Goal: Download file/media: Obtain a digital file from the website

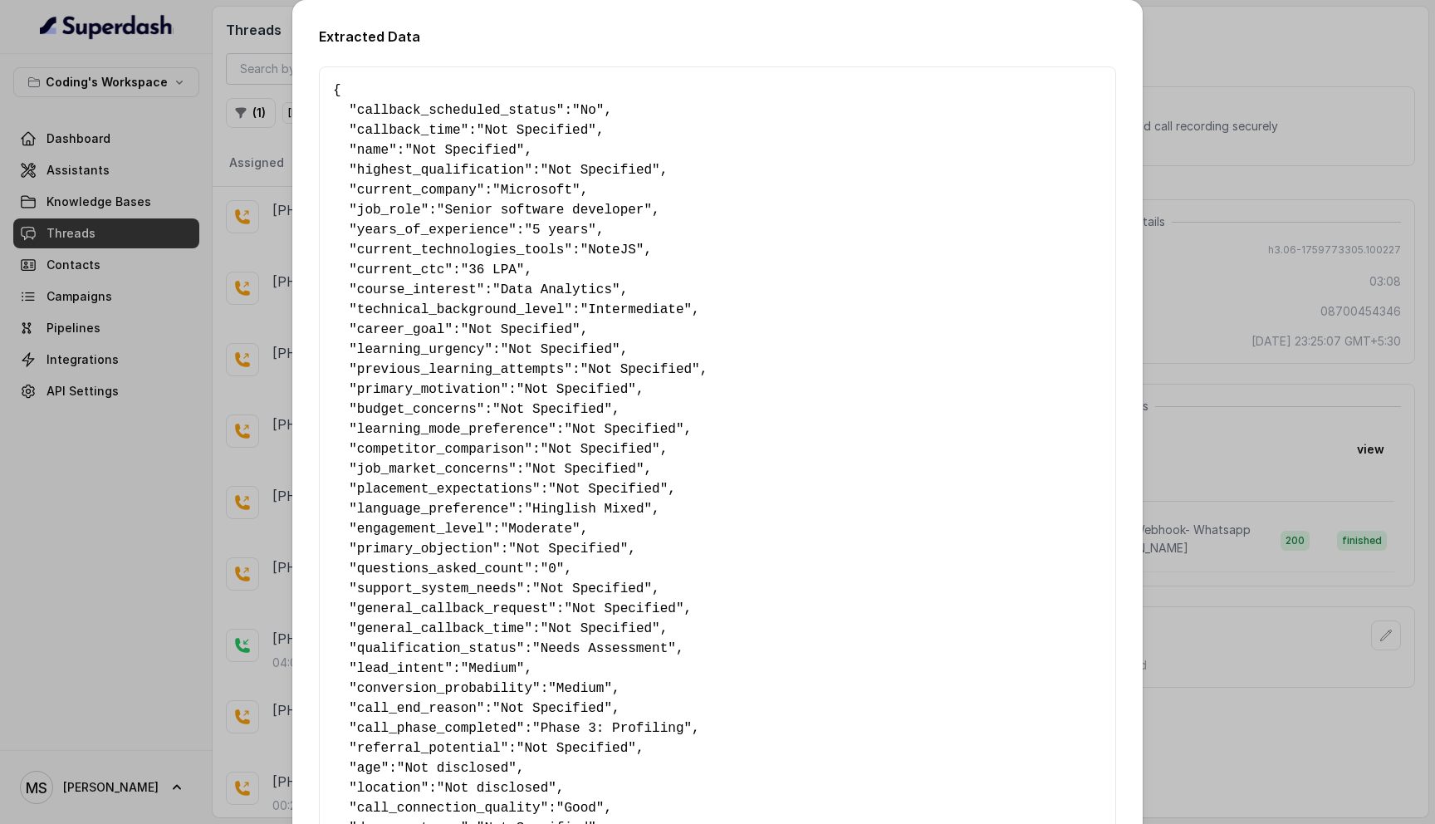
scroll to position [2068, 0]
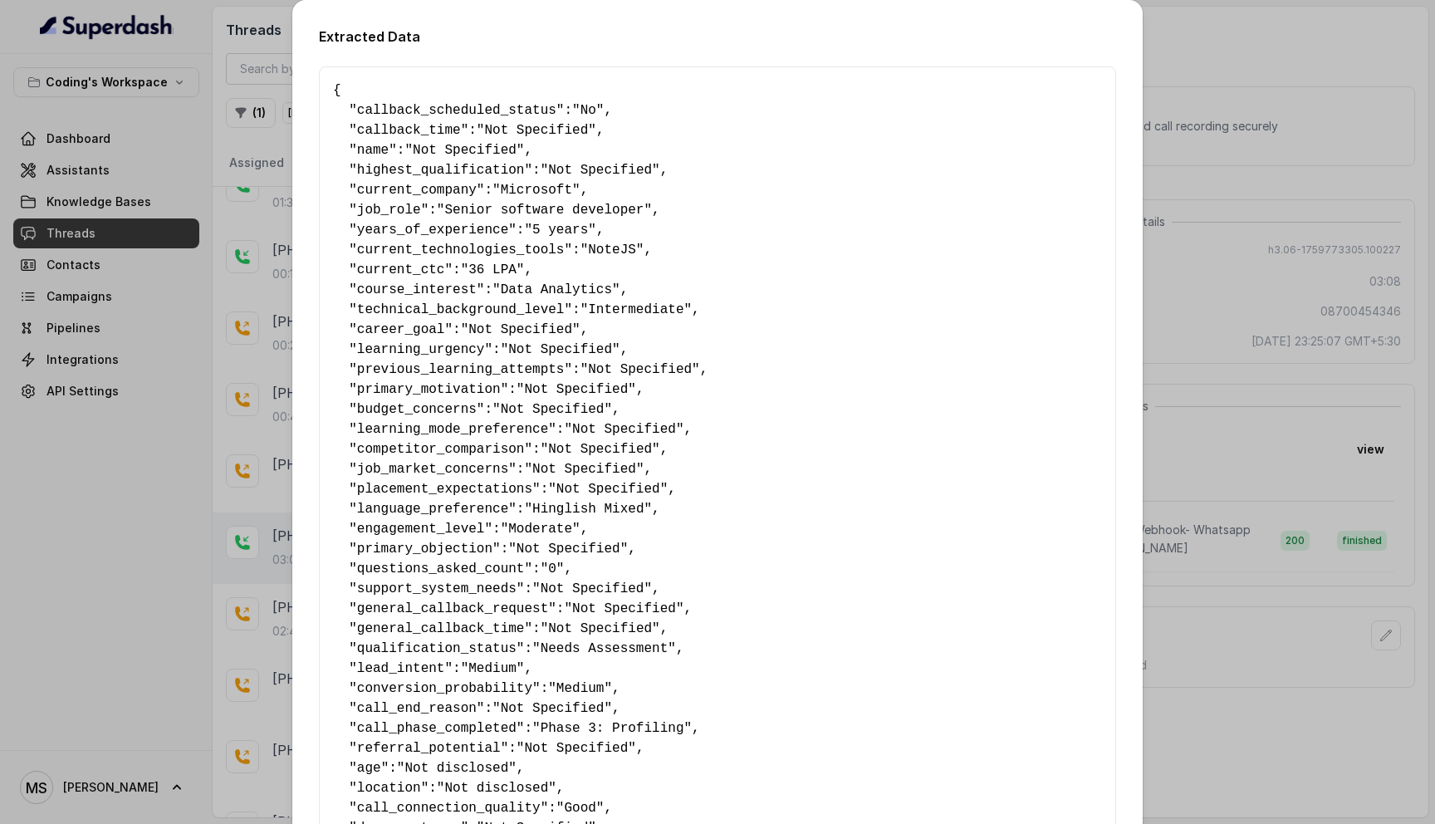
click at [1162, 33] on div "Extracted Data { " callback_scheduled_status ": "No" , " callback_time ": "Not …" at bounding box center [717, 412] width 1435 height 824
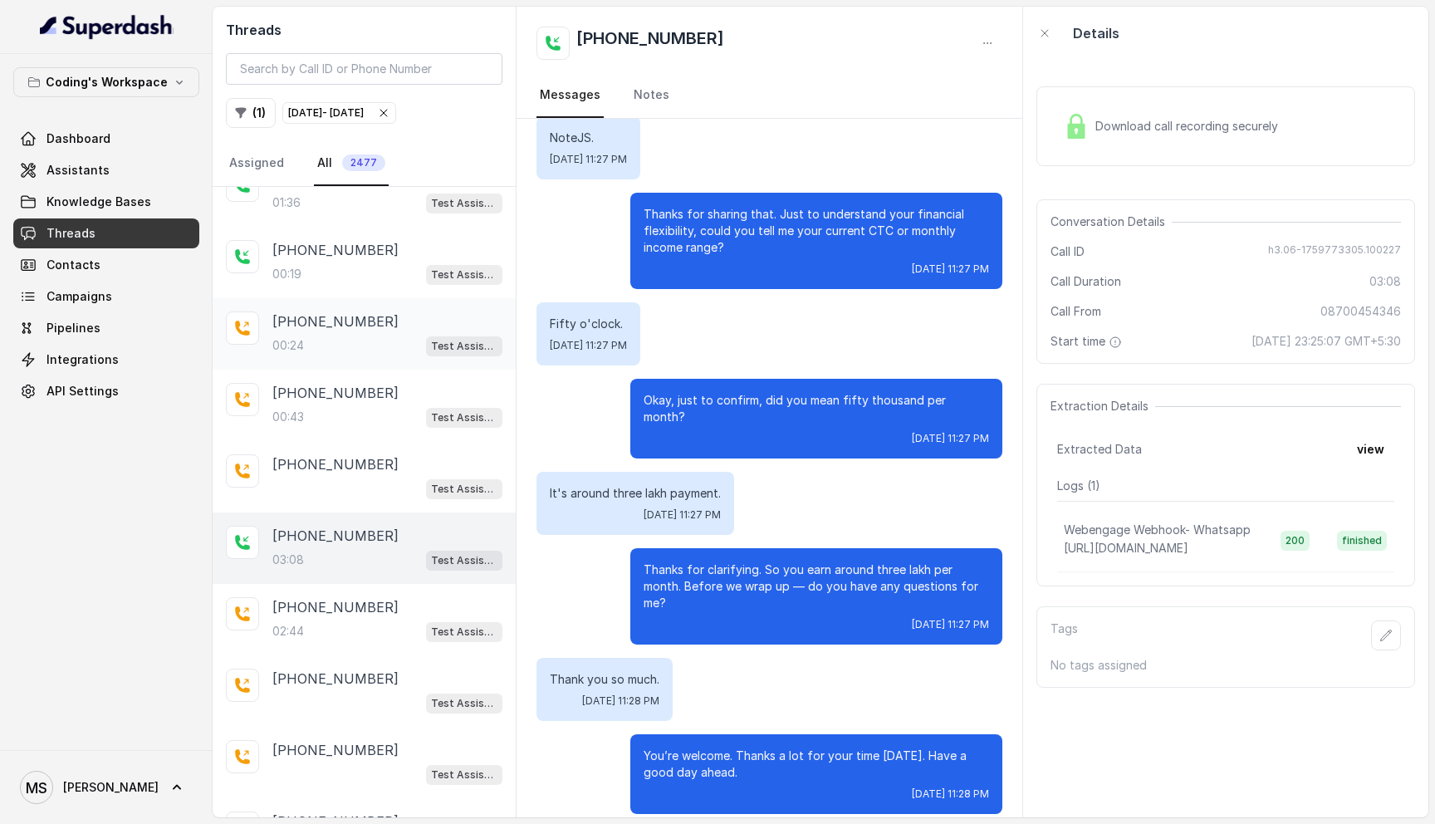
scroll to position [0, 0]
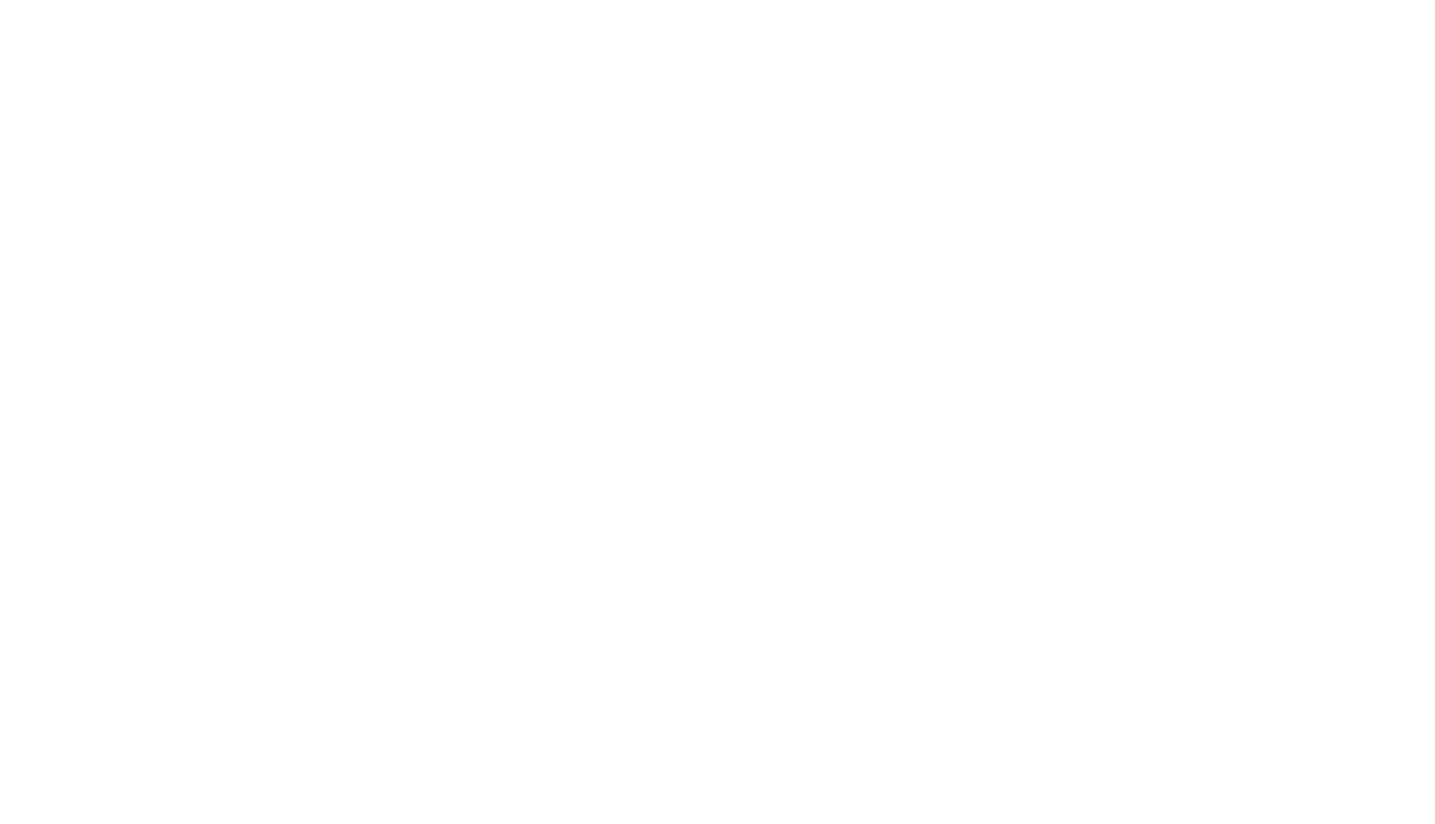
click at [438, 0] on html at bounding box center [717, 0] width 1435 height 0
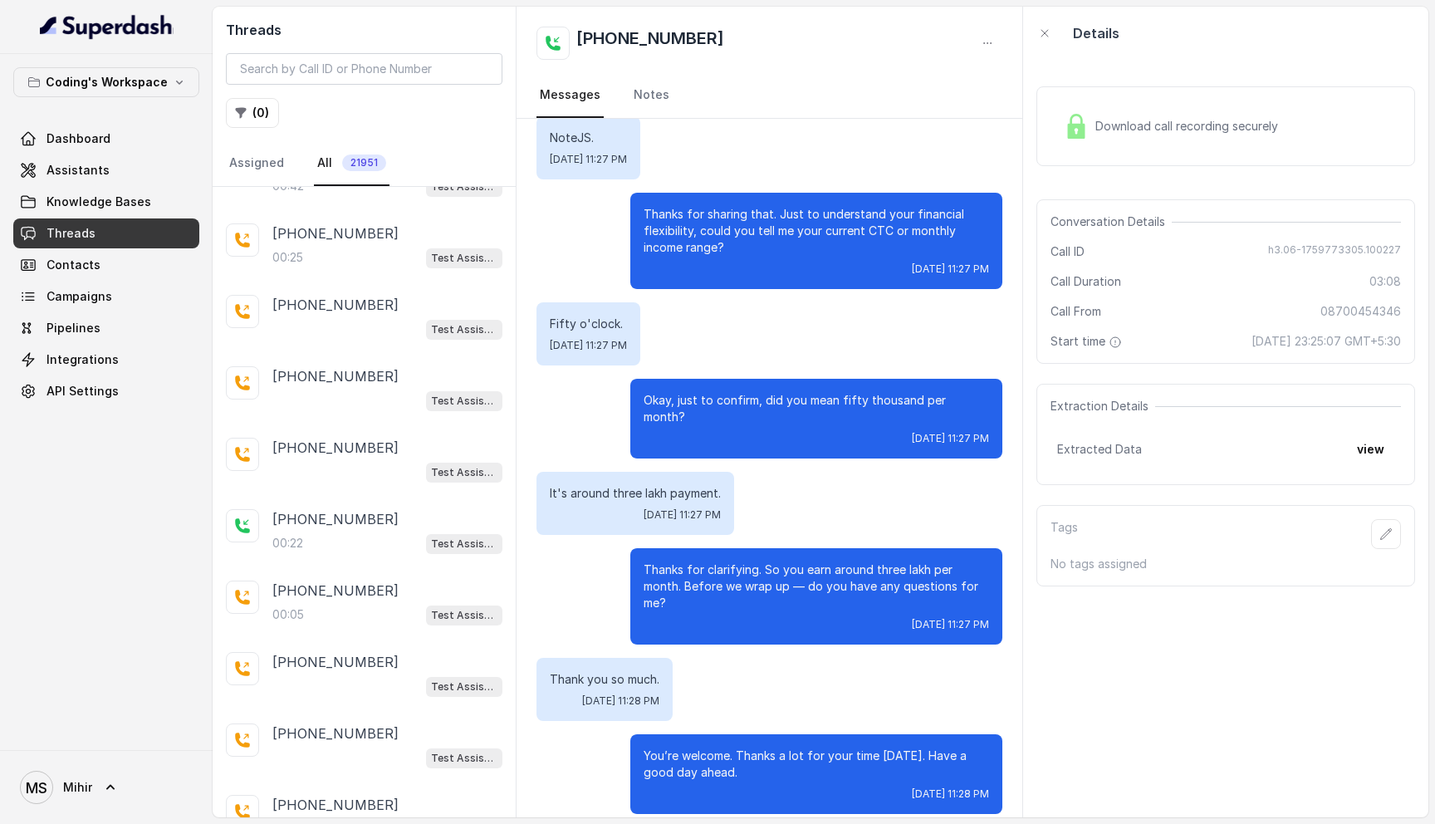
scroll to position [217, 0]
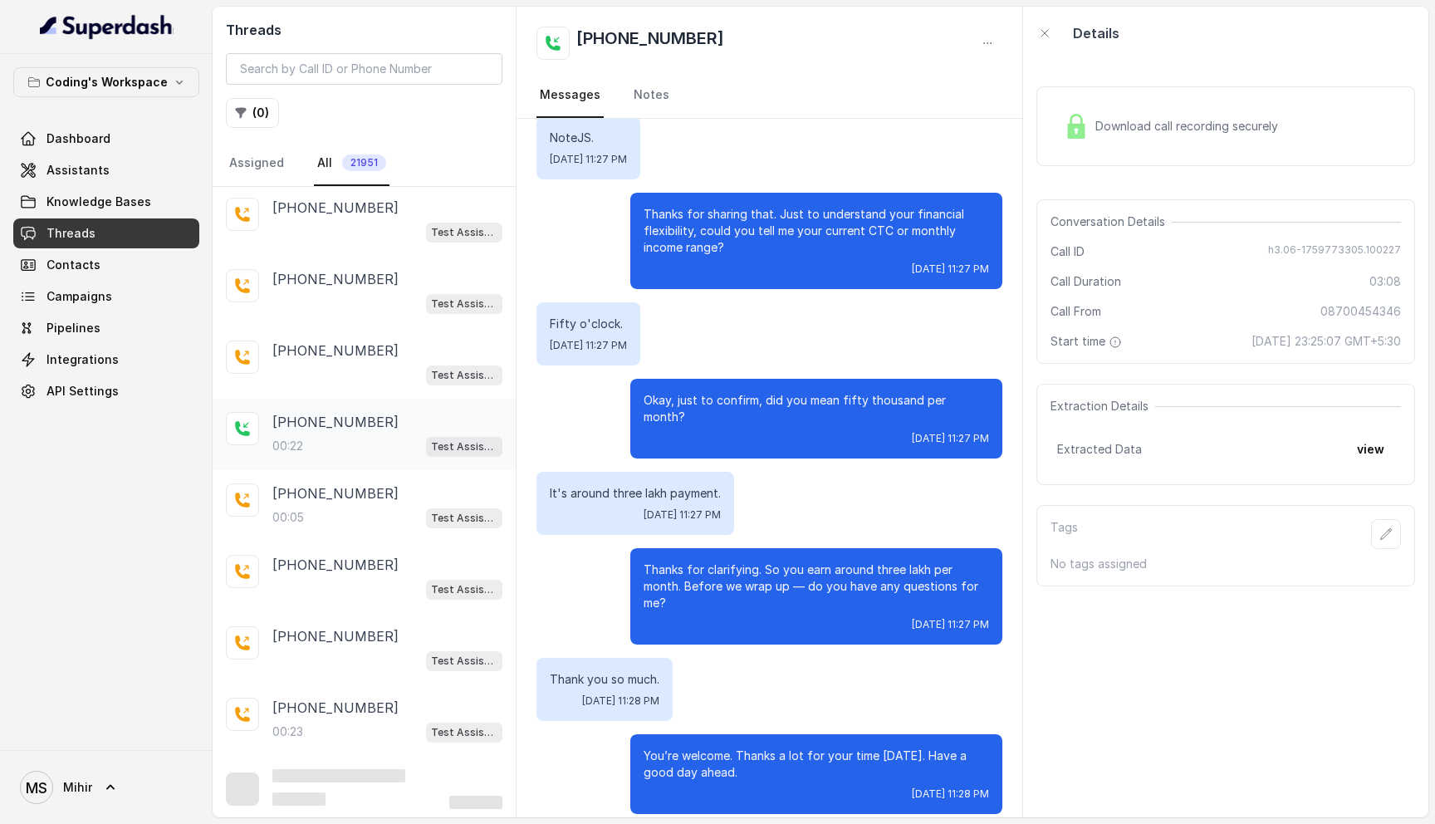
click at [317, 437] on div "00:22 Test Assistant-3" at bounding box center [387, 446] width 230 height 22
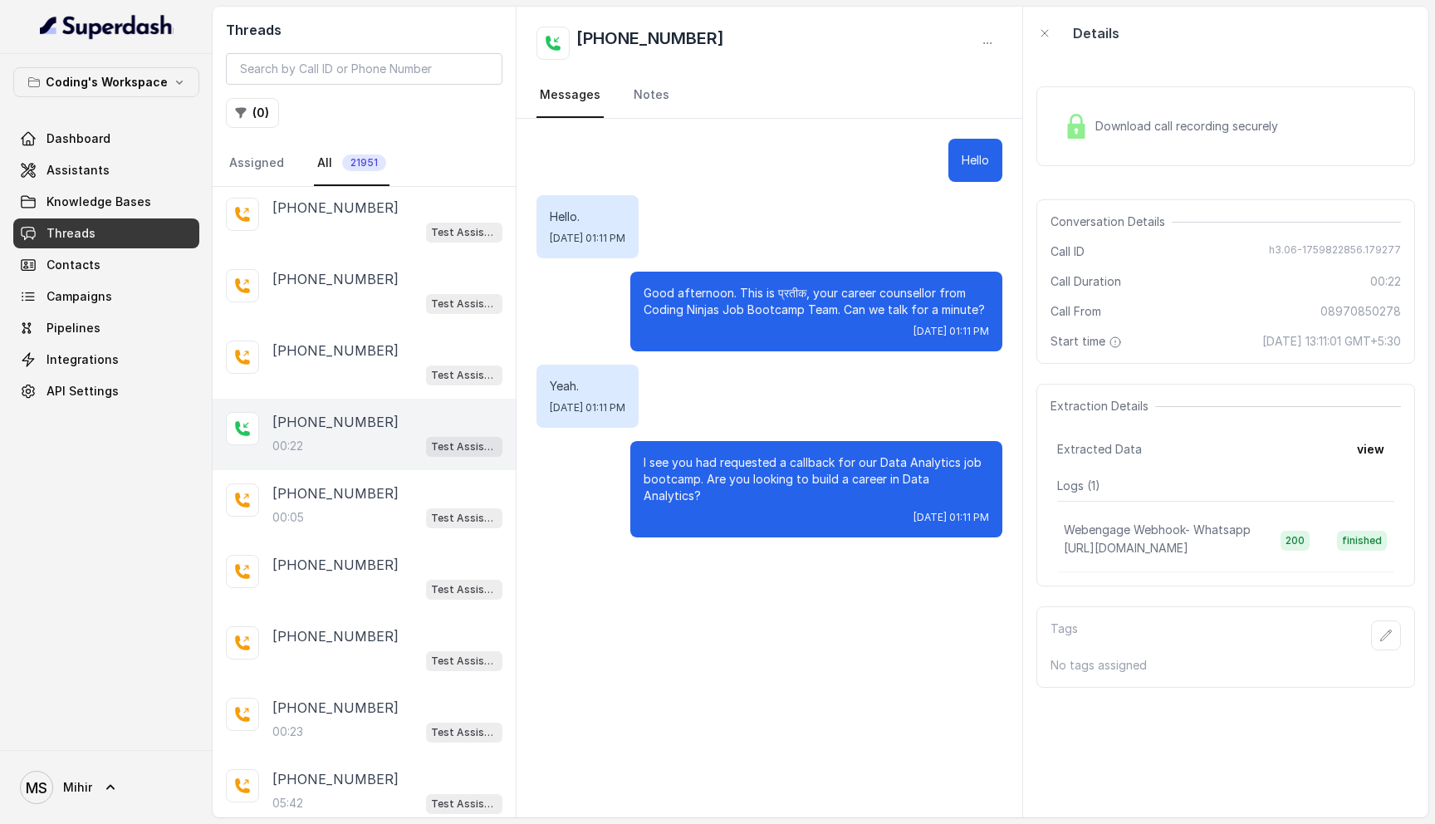
click at [1206, 126] on span "Download call recording securely" at bounding box center [1189, 126] width 189 height 17
click at [353, 506] on div "00:05 Test Assistant- 2" at bounding box center [387, 517] width 230 height 22
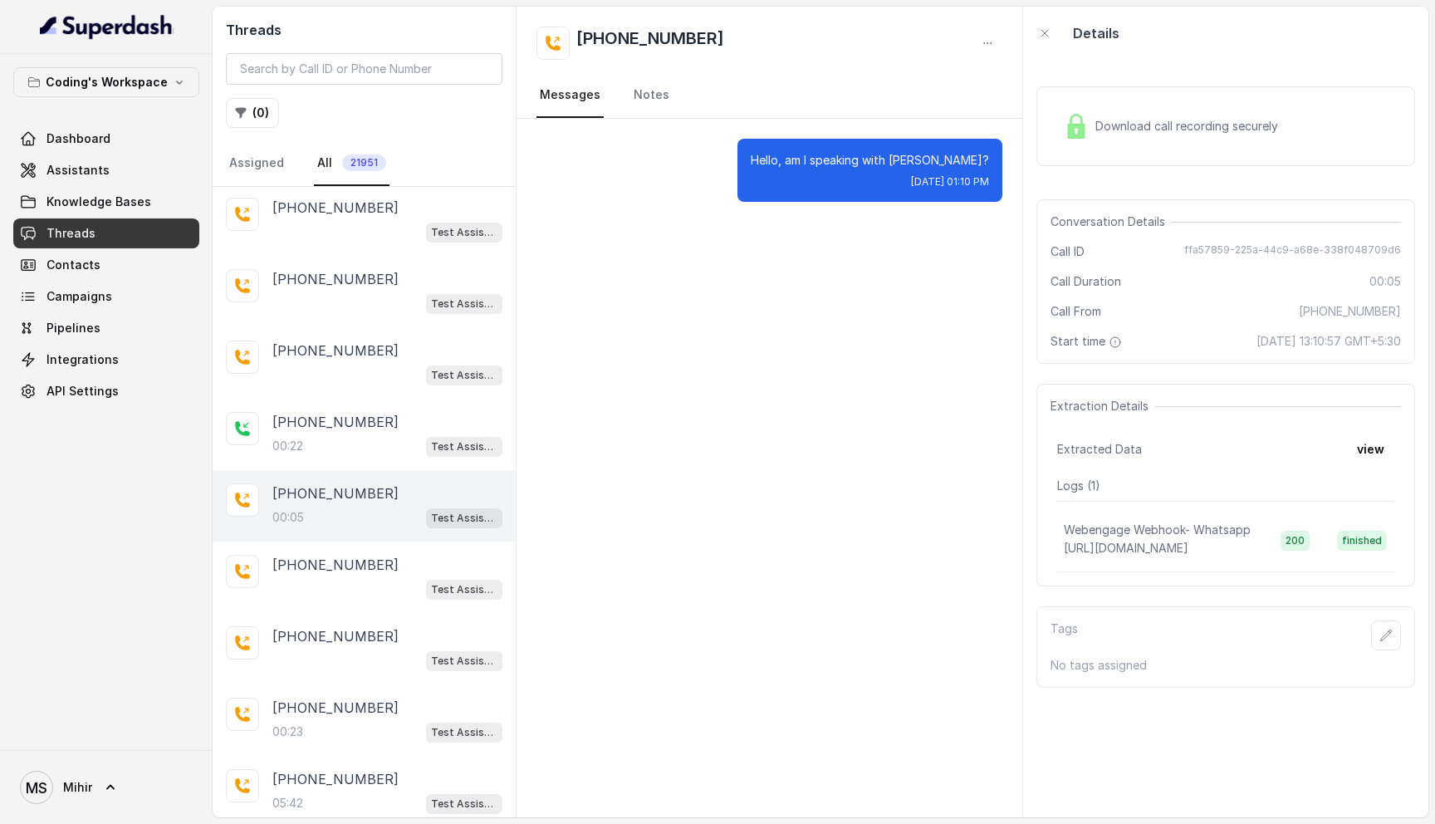
click at [1094, 143] on div "Download call recording securely" at bounding box center [1170, 126] width 227 height 38
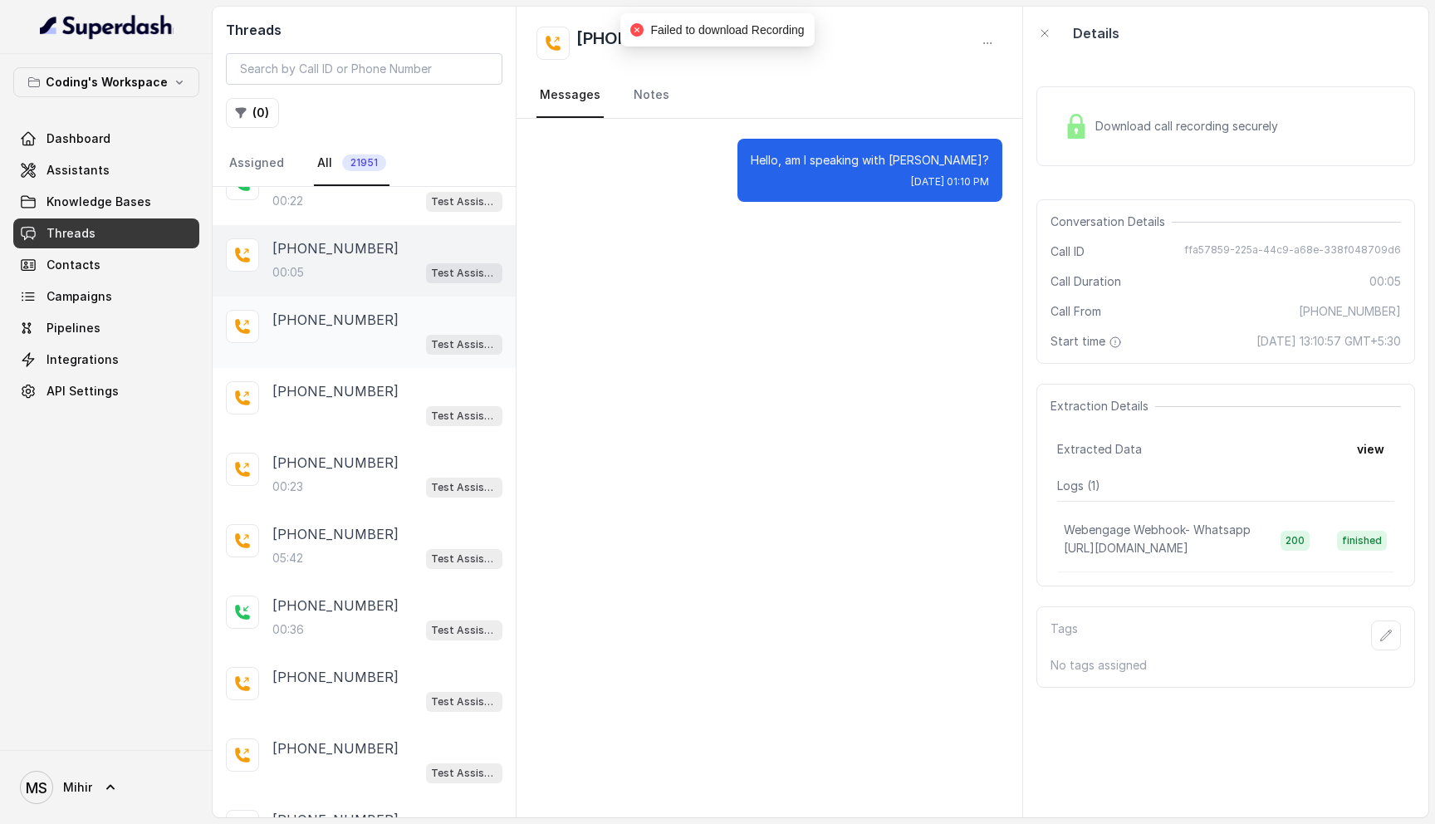
scroll to position [514, 0]
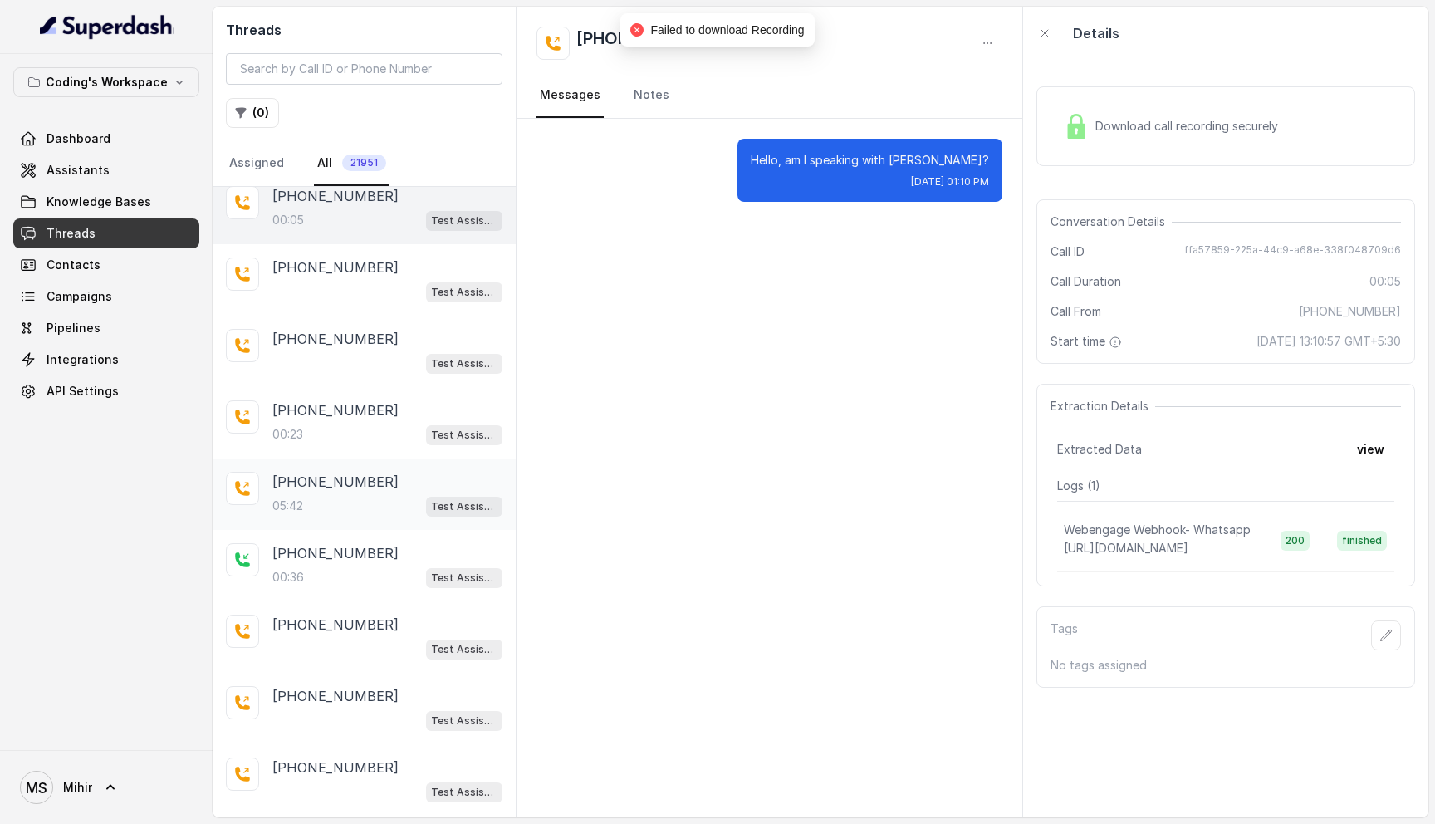
click at [331, 495] on div "05:42 Test Assistant-3" at bounding box center [387, 506] width 230 height 22
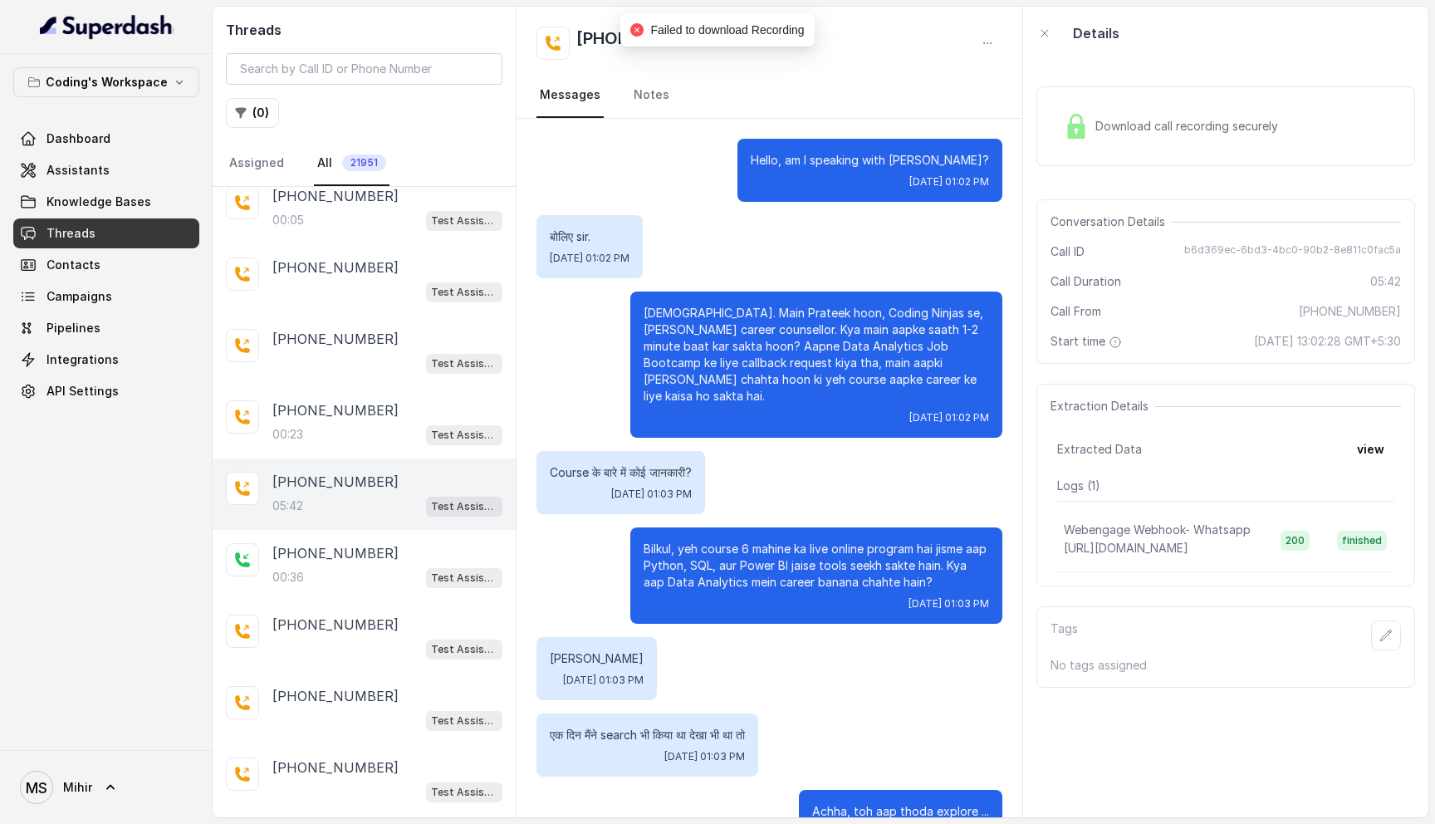
scroll to position [4409, 0]
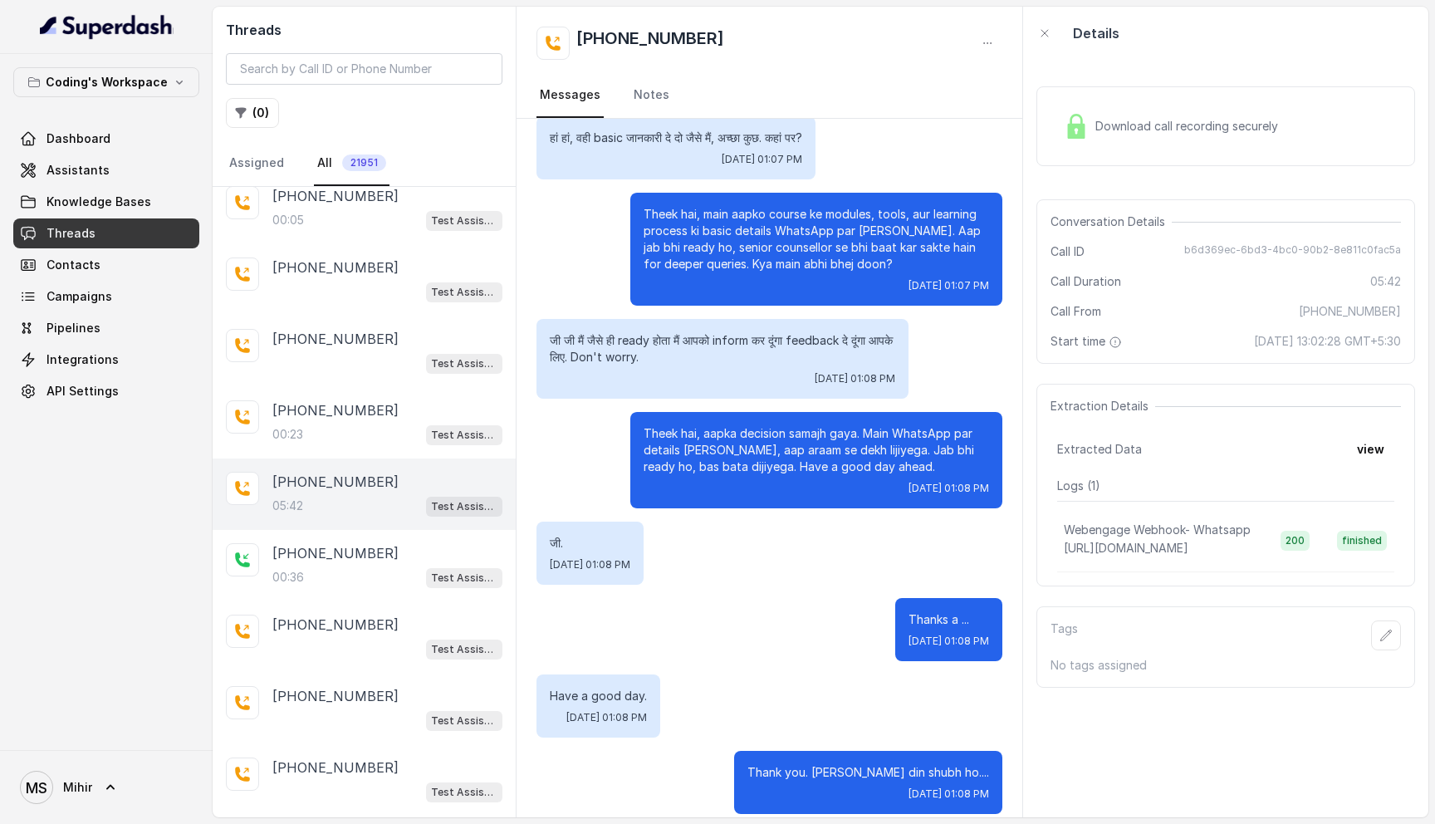
click at [1122, 132] on span "Download call recording securely" at bounding box center [1189, 126] width 189 height 17
click at [822, 425] on p "Theek hai, aapka decision samajh gaya. Main WhatsApp par details bhej deta hoon…" at bounding box center [815, 450] width 345 height 50
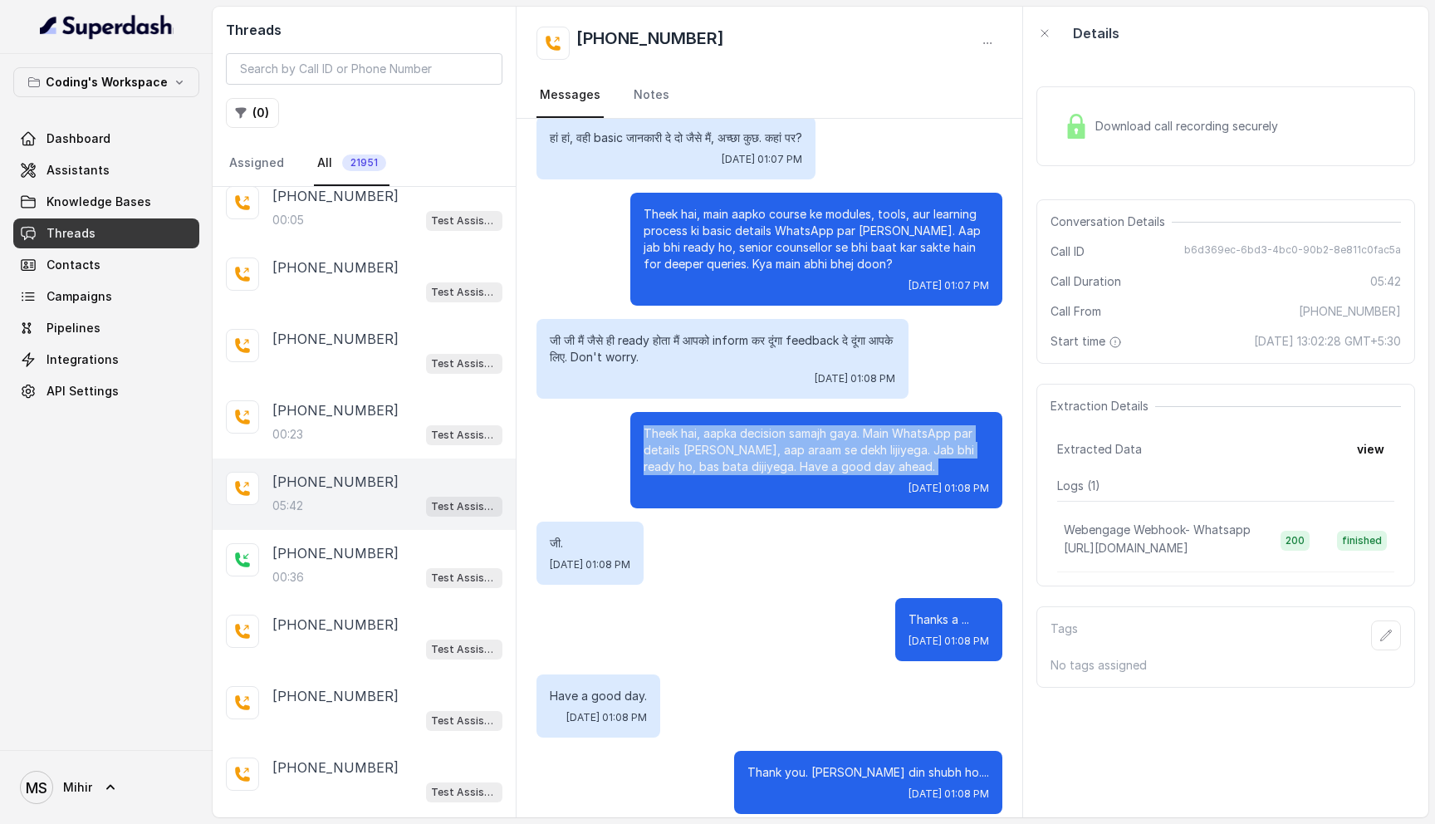
click at [822, 425] on p "Theek hai, aapka decision samajh gaya. Main WhatsApp par details bhej deta hoon…" at bounding box center [815, 450] width 345 height 50
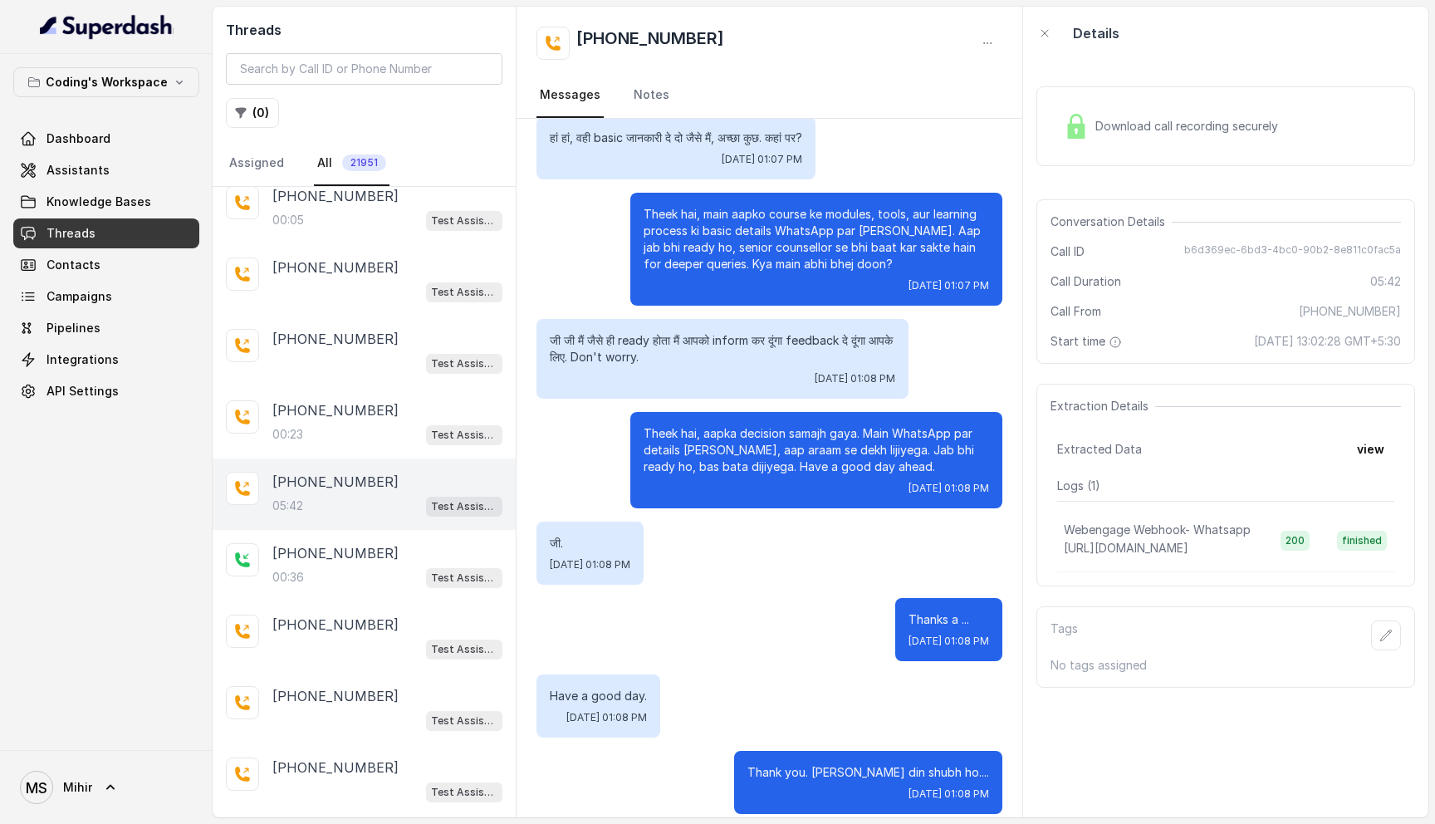
click at [649, 332] on p "जी जी मैं जैसे ही ready होता मैं आपको inform कर दूंगा feedback दे दूंगा आपके लि…" at bounding box center [722, 348] width 345 height 33
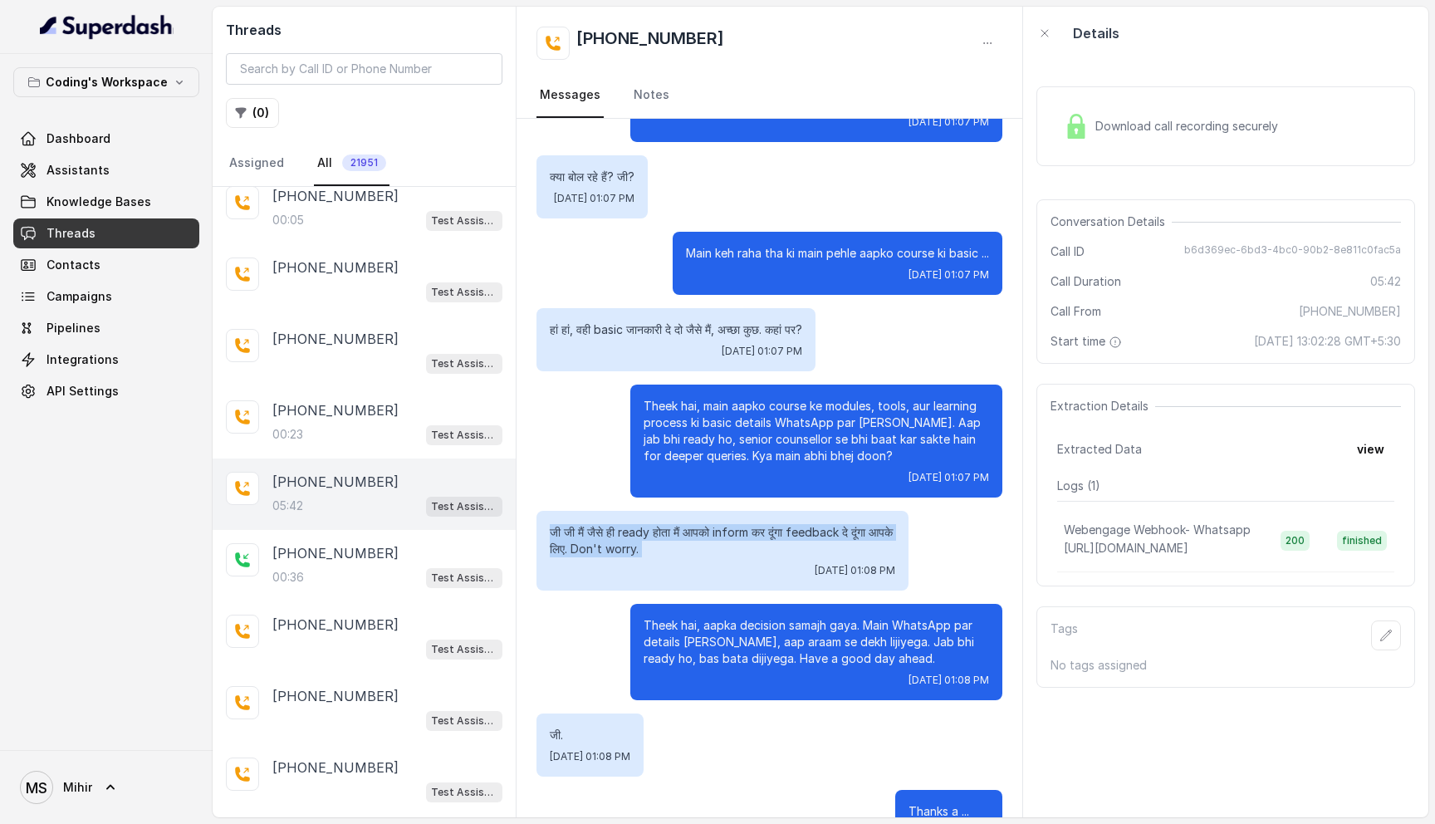
scroll to position [4203, 0]
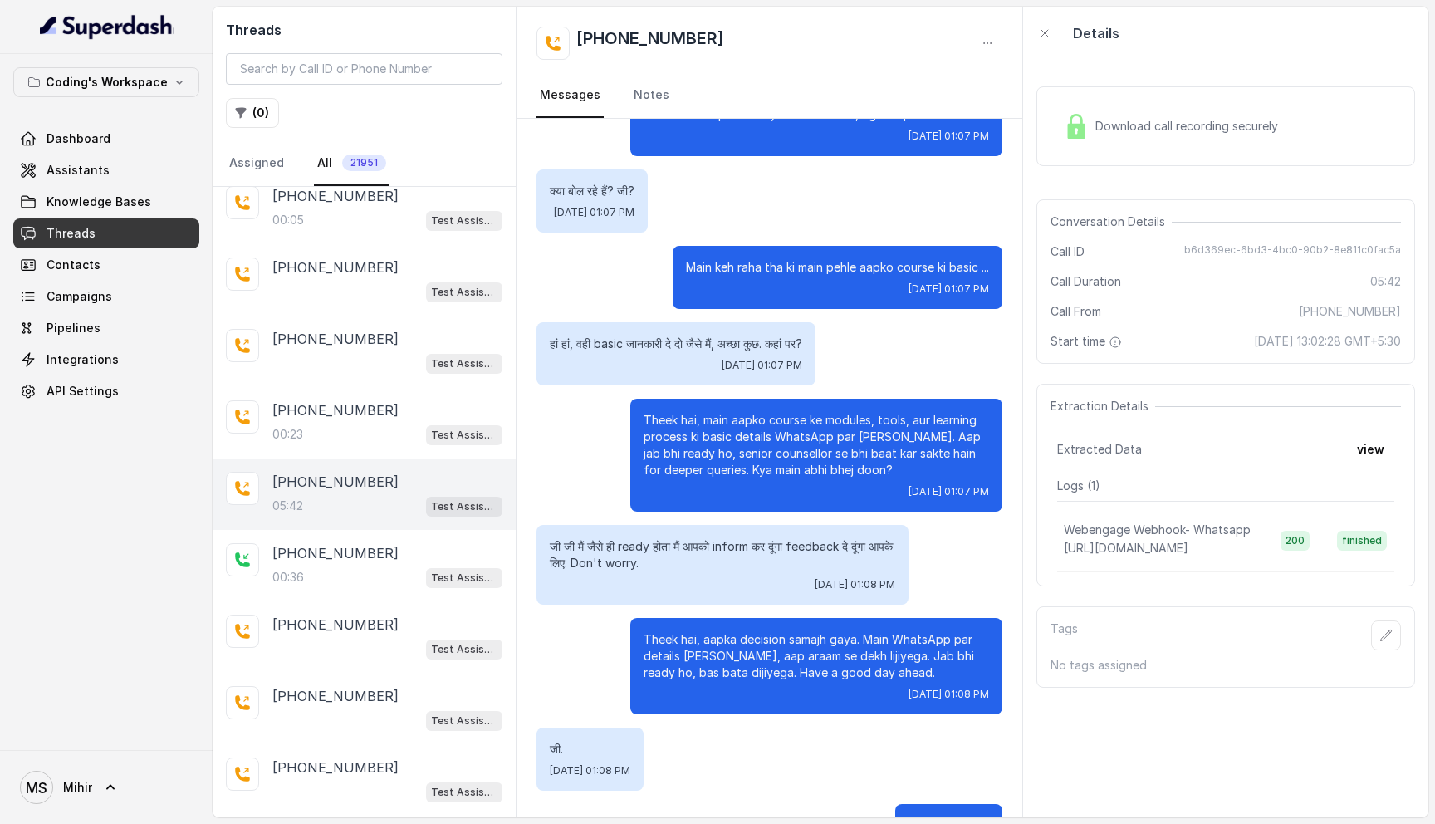
click at [648, 335] on p "हां हां, वही basic जानकारी दे दो जैसे मैं, अच्छा कुछ. कहां पर?" at bounding box center [676, 343] width 252 height 17
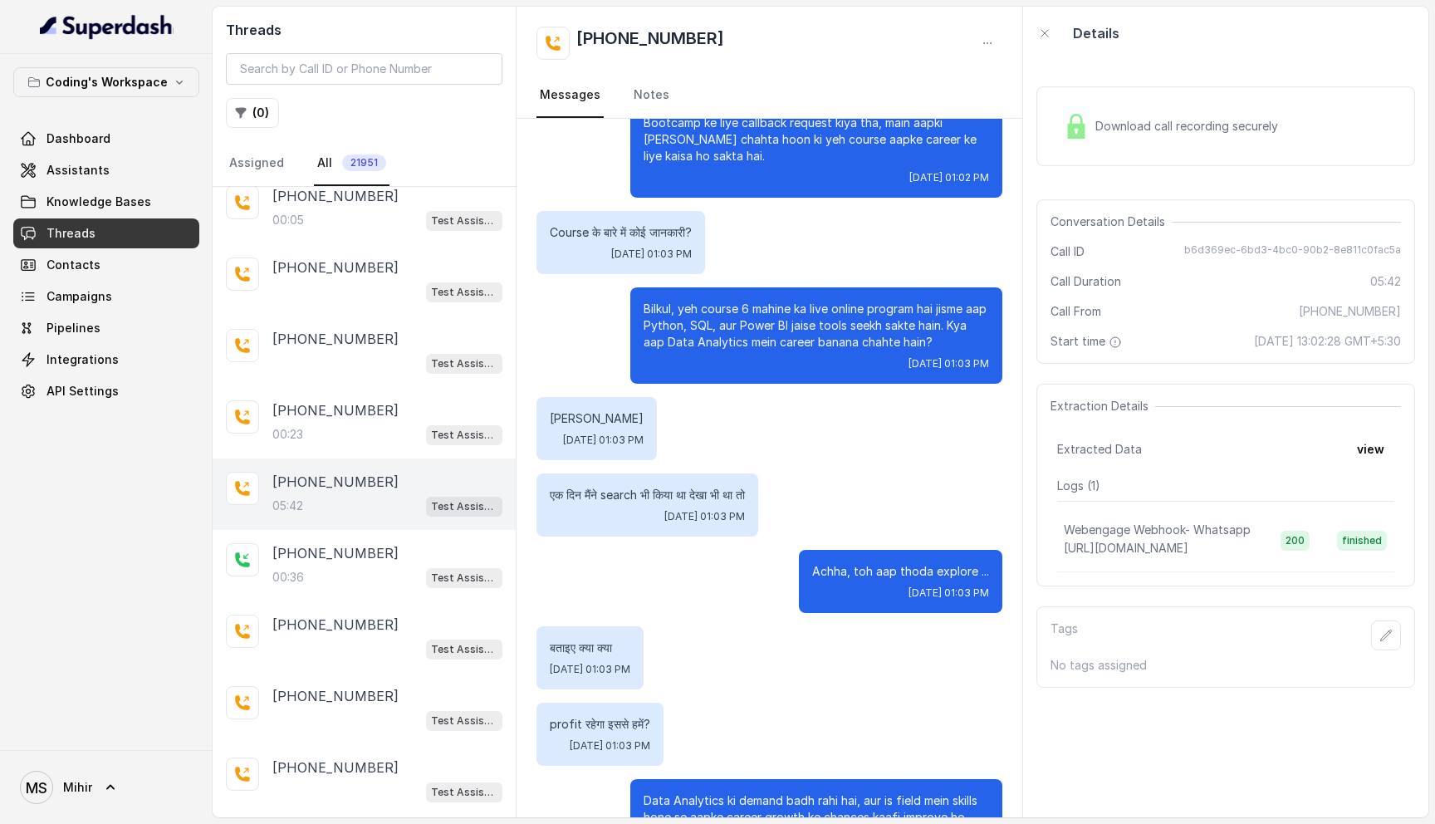
scroll to position [0, 0]
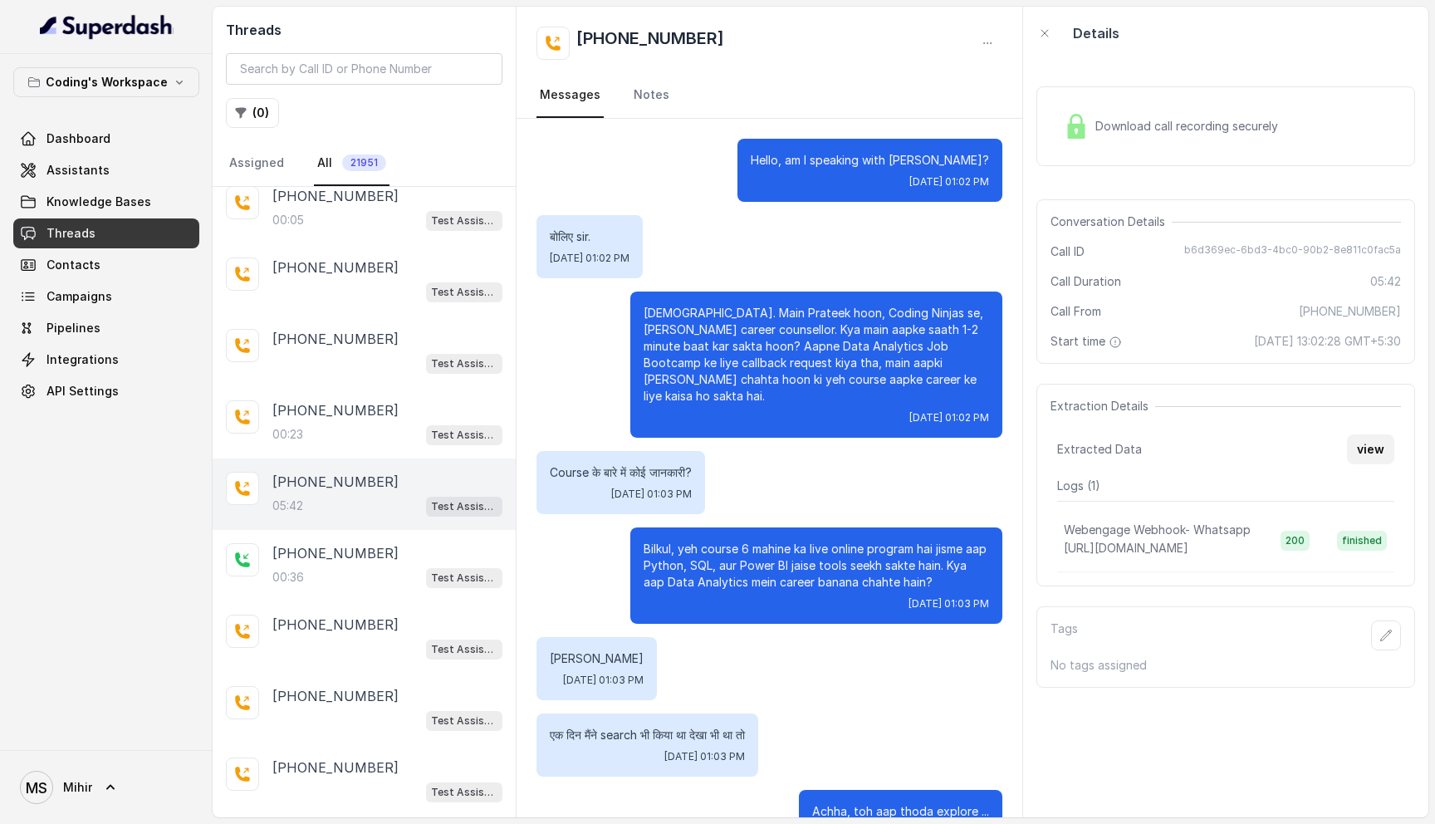
click at [1377, 449] on button "view" at bounding box center [1370, 449] width 47 height 30
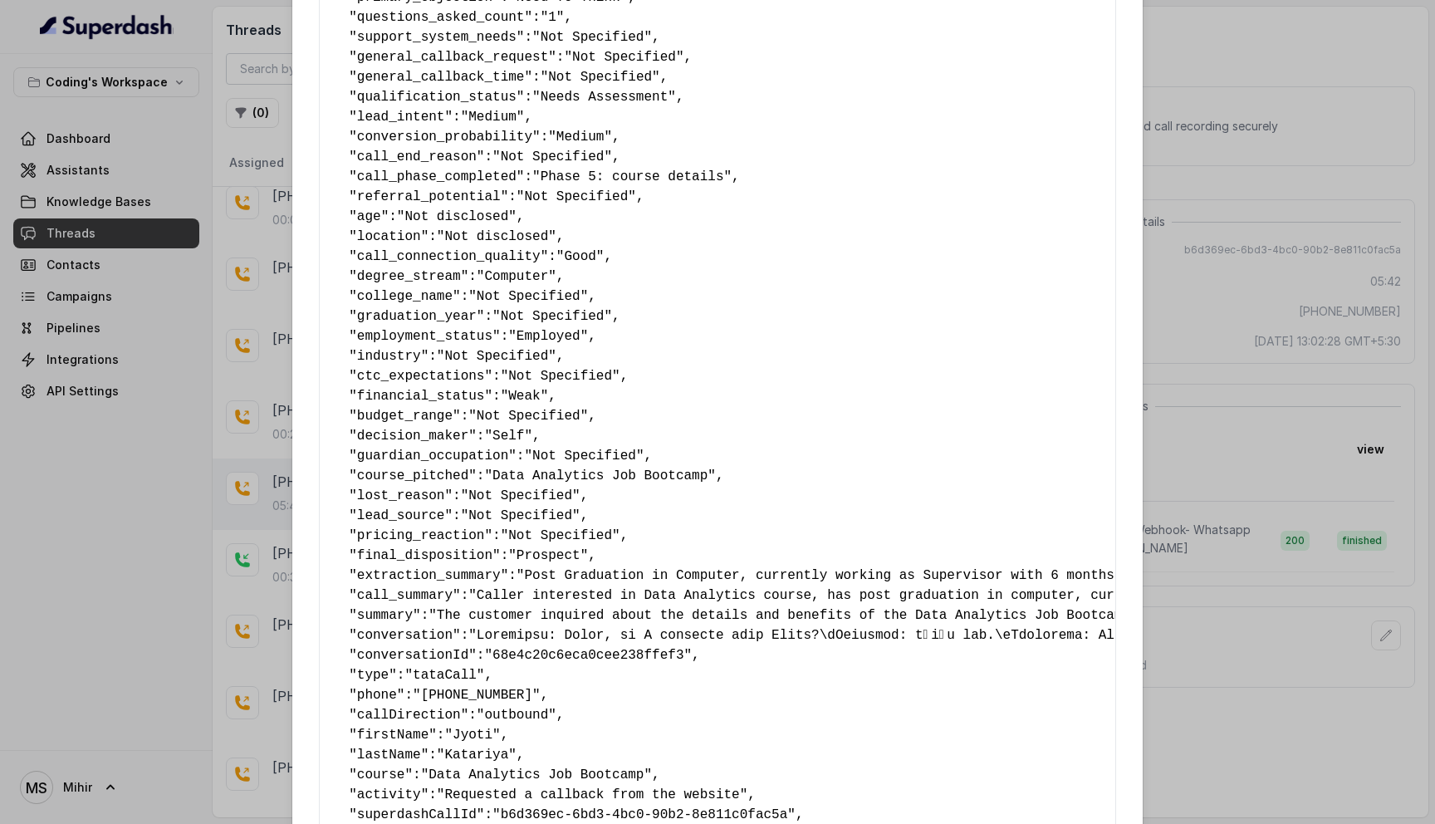
scroll to position [802, 0]
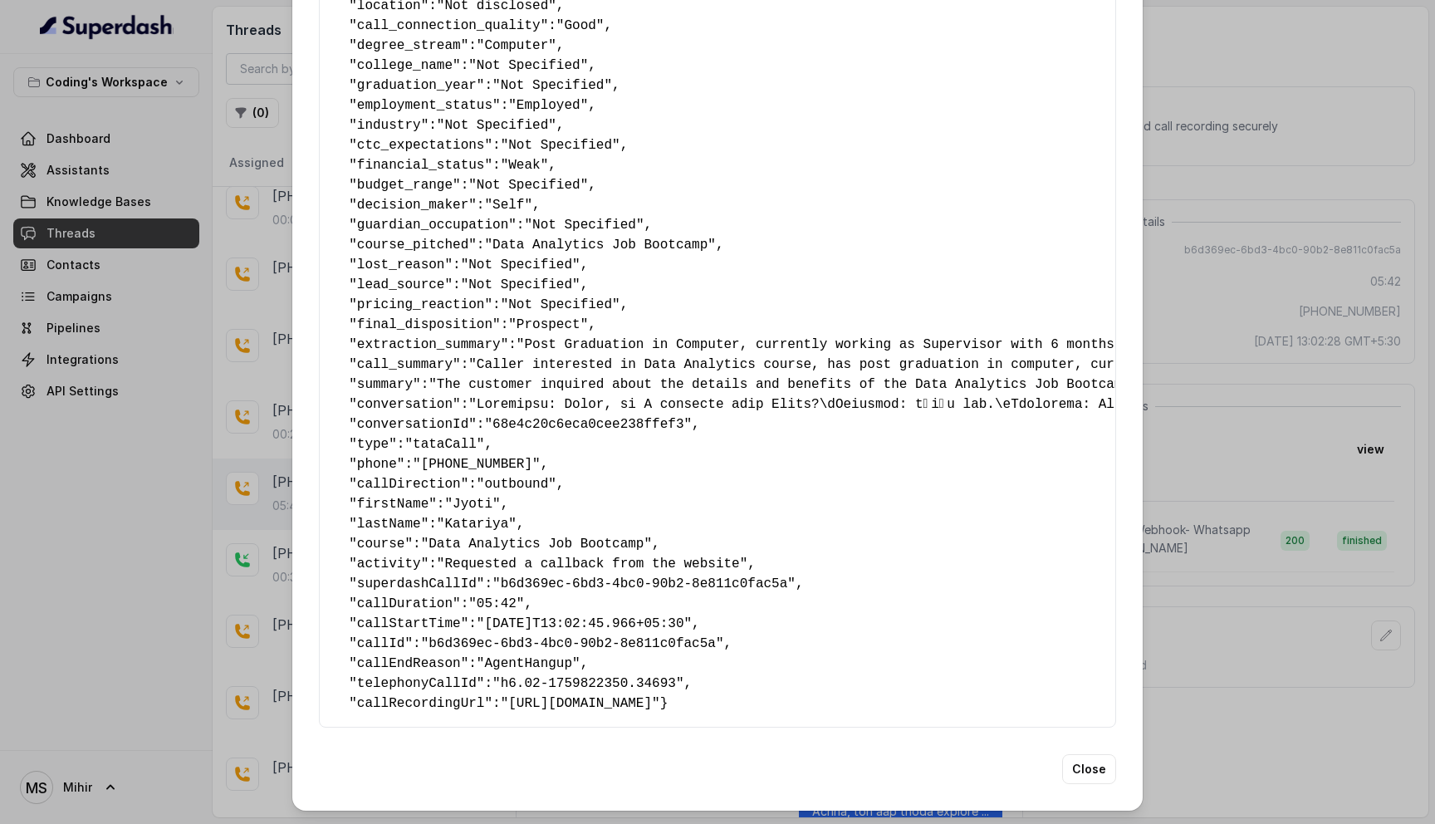
click at [526, 696] on span ""https://cloudphone.tatateleservices.com/file/recording?callId=h6.02-1759822350…" at bounding box center [580, 703] width 159 height 15
click at [524, 696] on span ""https://cloudphone.tatateleservices.com/file/recording?callId=h6.02-1759822350…" at bounding box center [580, 703] width 159 height 15
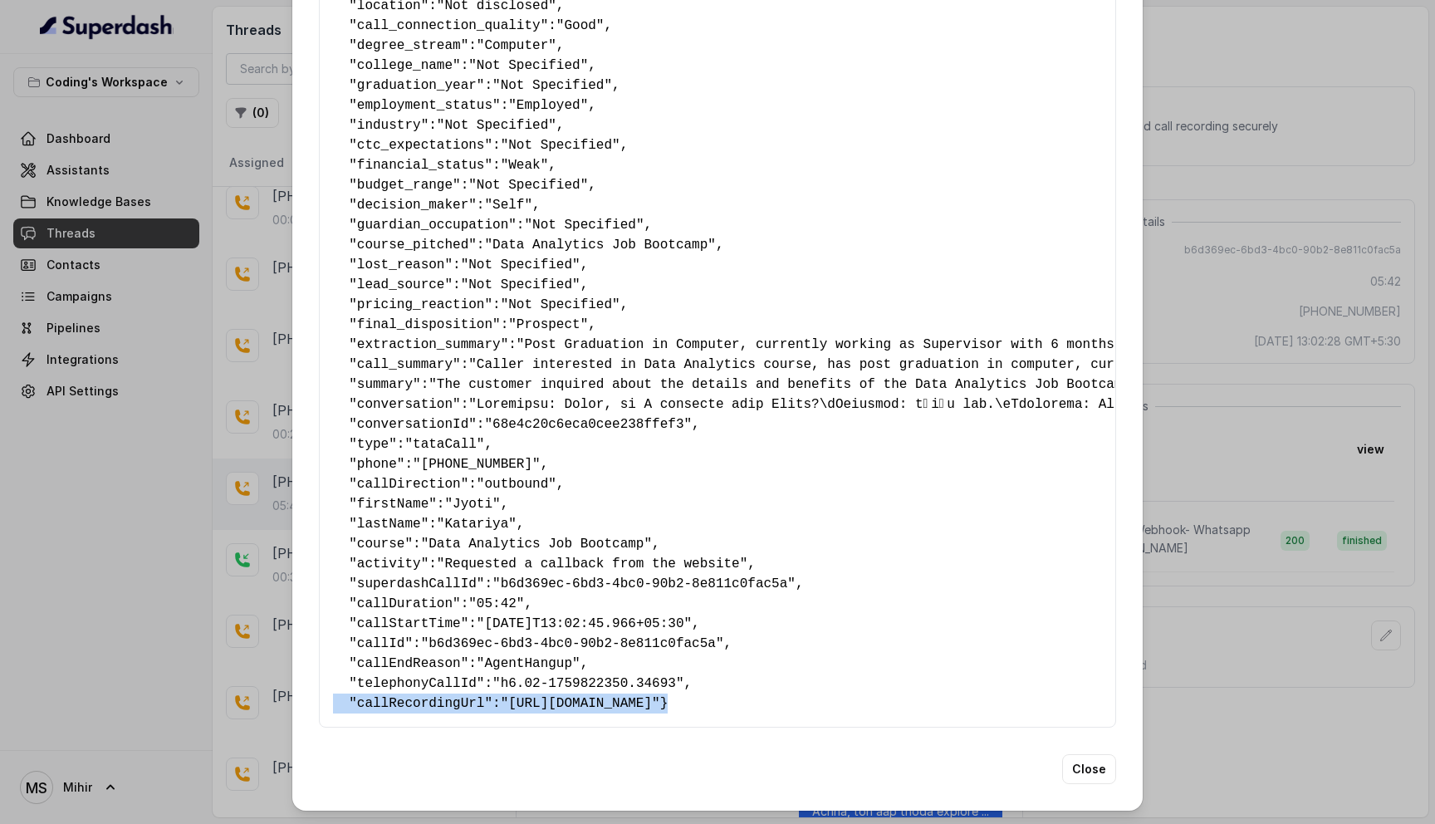
click at [524, 696] on span ""https://cloudphone.tatateleservices.com/file/recording?callId=h6.02-1759822350…" at bounding box center [580, 703] width 159 height 15
click at [519, 696] on span ""https://cloudphone.tatateleservices.com/file/recording?callId=h6.02-1759822350…" at bounding box center [580, 703] width 159 height 15
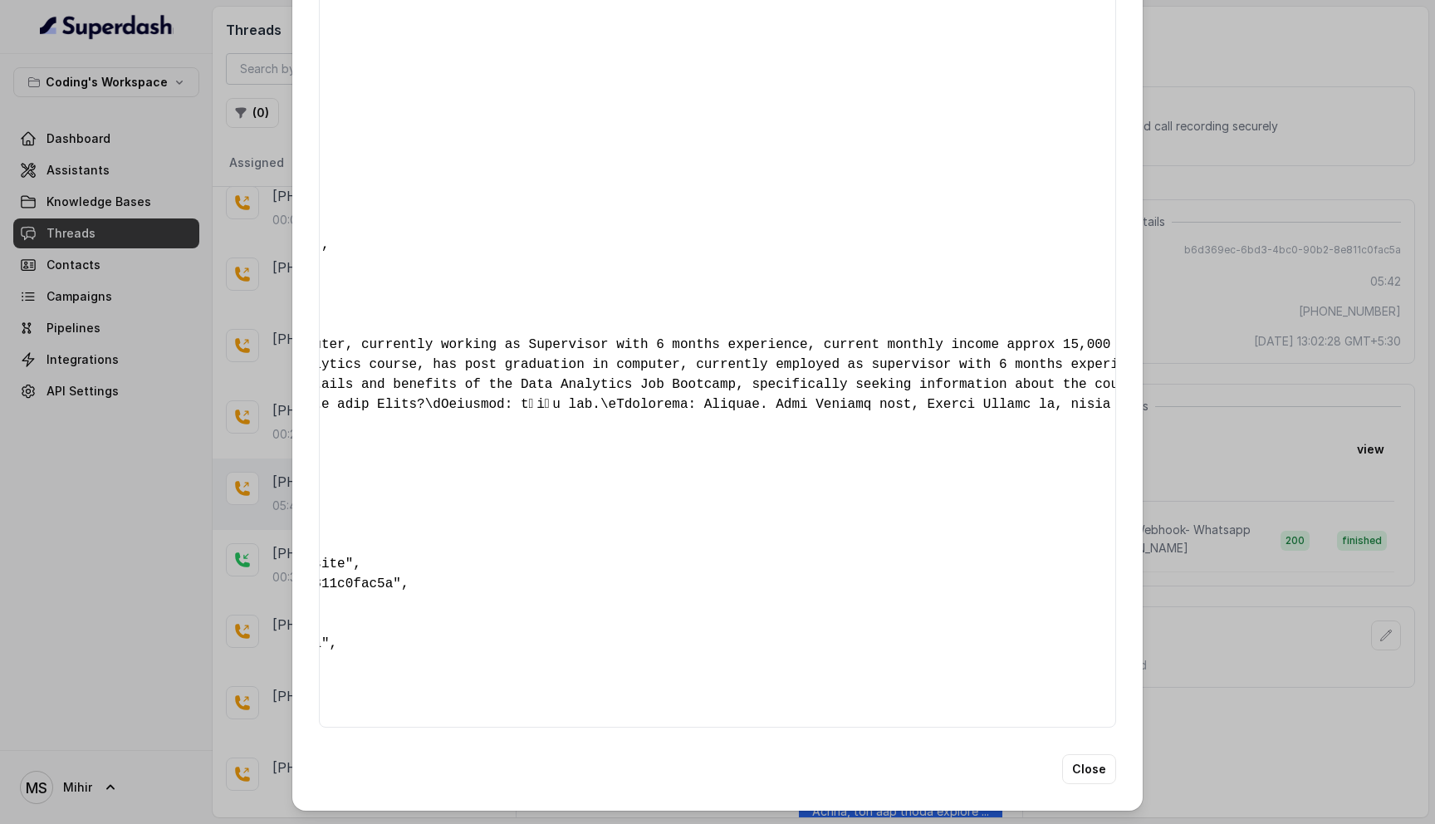
scroll to position [0, 0]
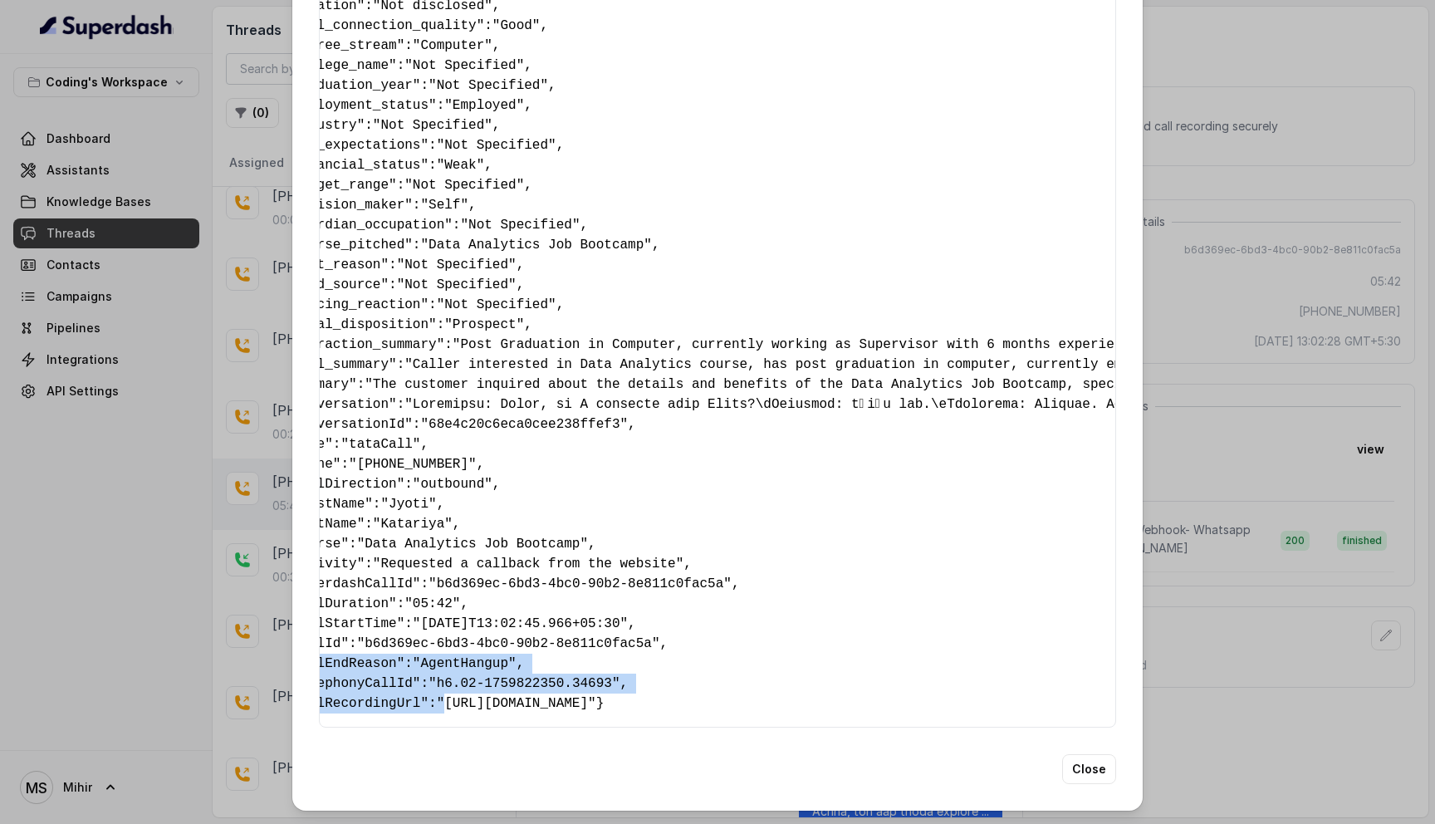
drag, startPoint x: 516, startPoint y: 685, endPoint x: 1105, endPoint y: 677, distance: 588.7
click at [596, 696] on span ""https://cloudphone.tatateleservices.com/file/recording?callId=h6.02-1759822350…" at bounding box center [516, 703] width 159 height 15
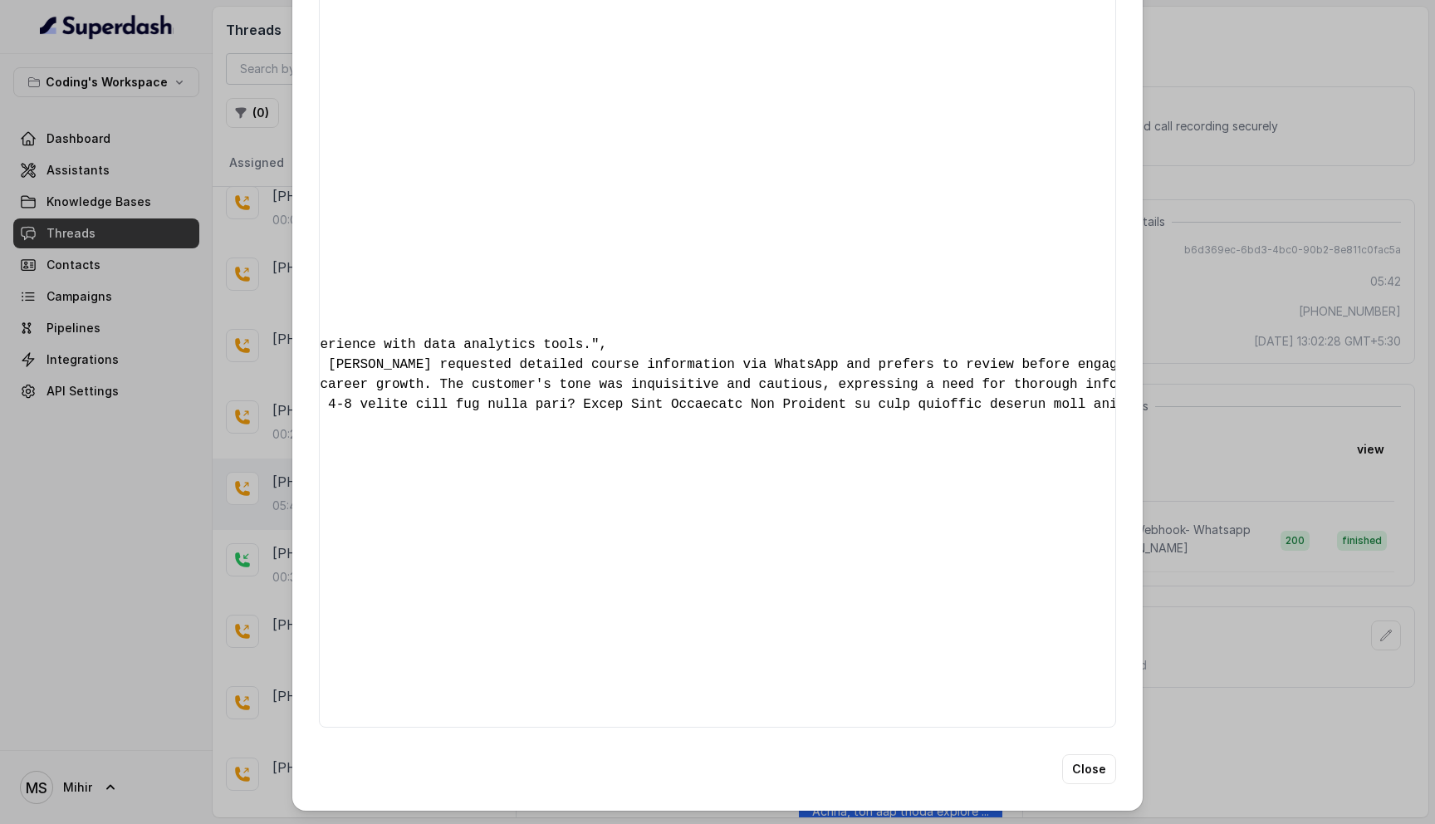
scroll to position [0, 1485]
copy span "https://cloudphone.tatateleservices.com/file/recording?callId=h6.02-1759822350.…"
